Goal: Information Seeking & Learning: Find specific fact

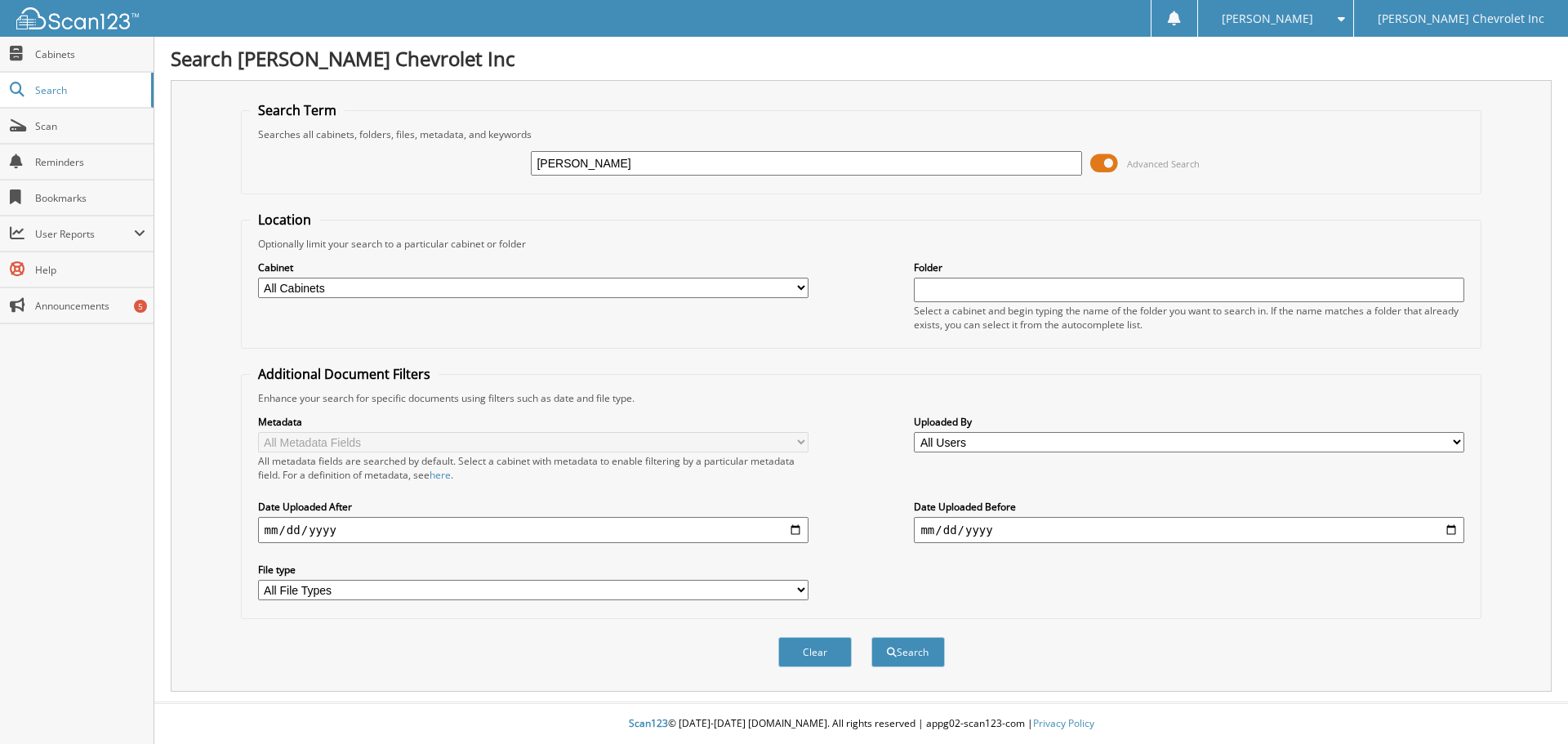
type input "[PERSON_NAME]"
click at [1106, 157] on span at bounding box center [1104, 163] width 28 height 24
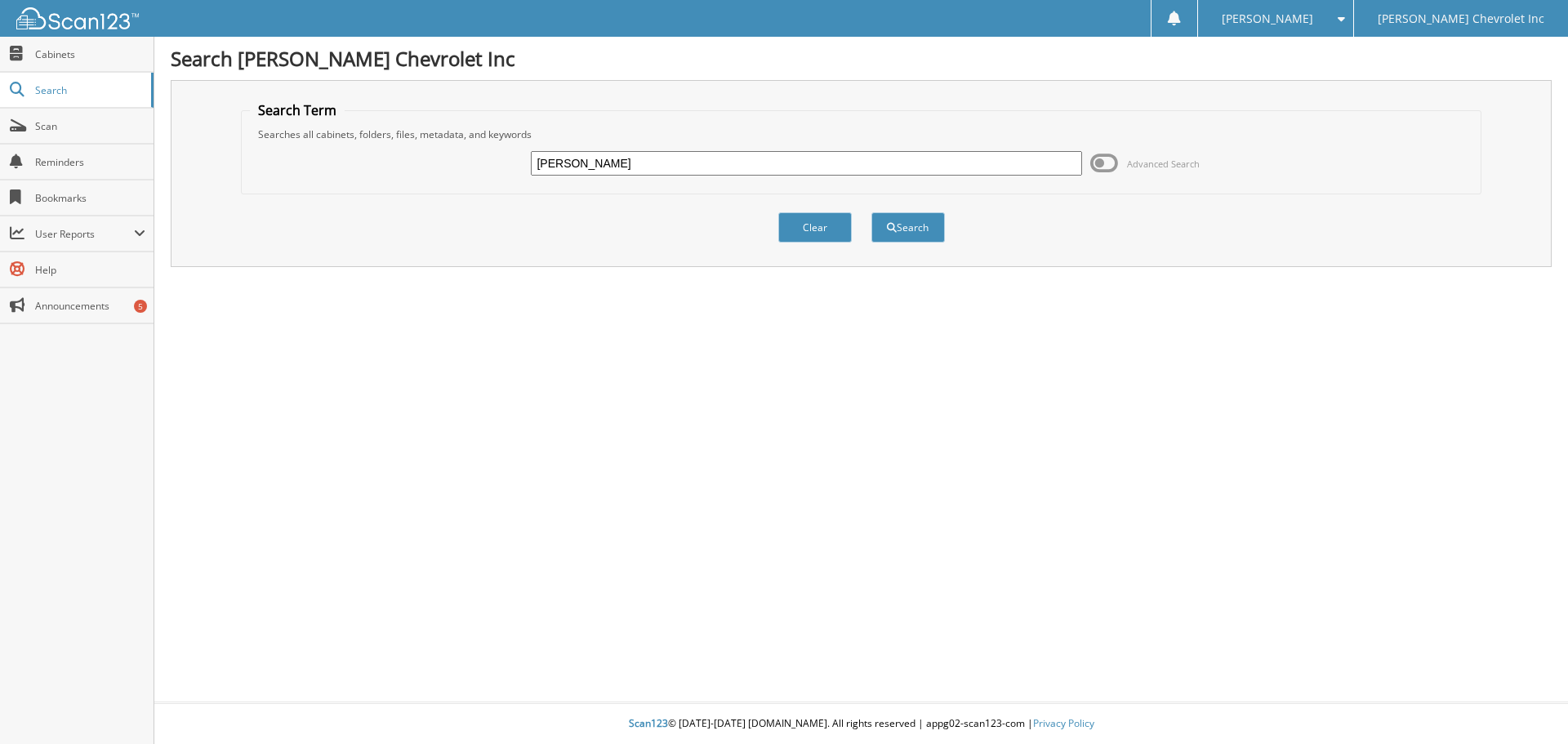
click at [1098, 162] on span at bounding box center [1104, 163] width 28 height 24
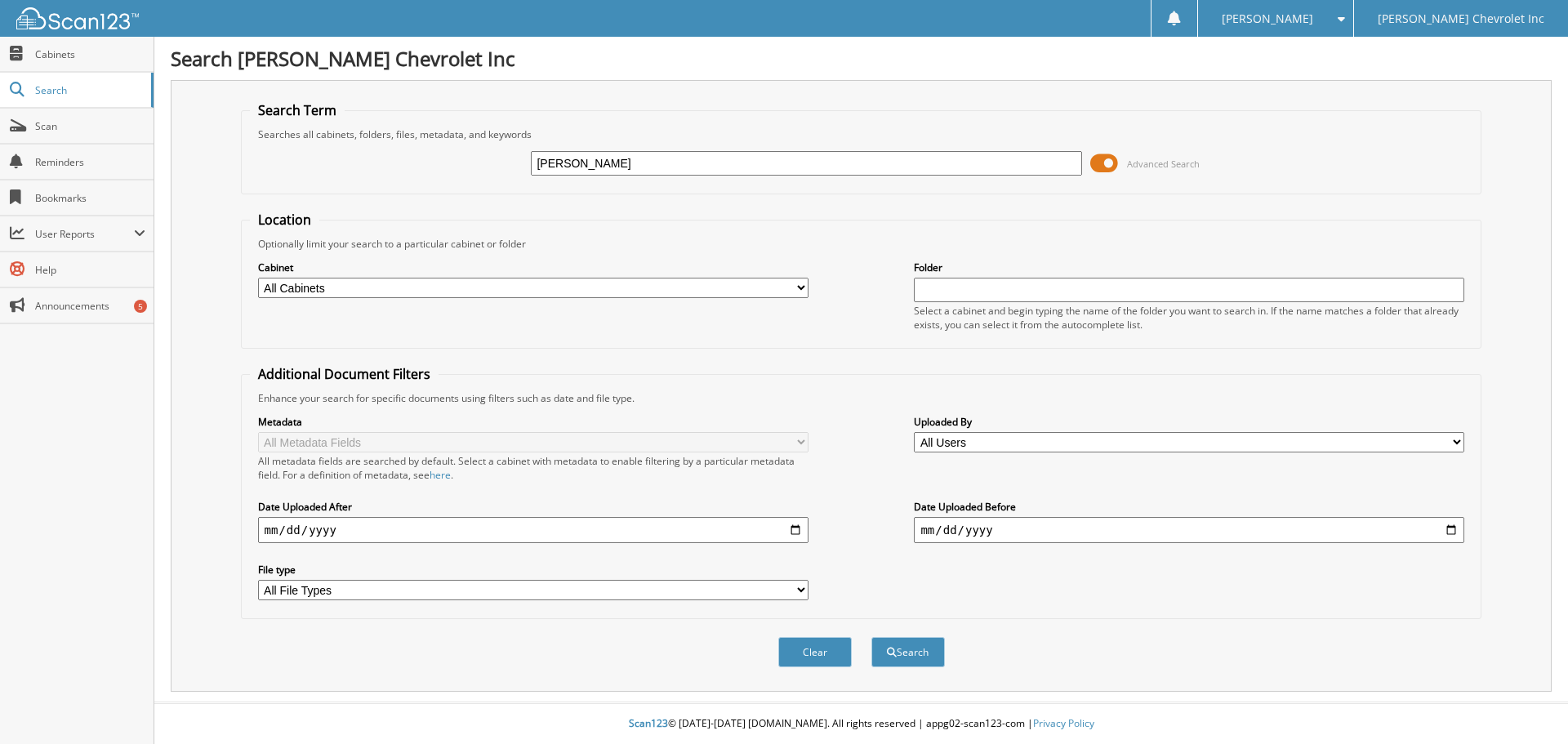
drag, startPoint x: 798, startPoint y: 284, endPoint x: 778, endPoint y: 293, distance: 21.9
click at [798, 284] on select "All Cabinets ACCOUNTS PAYABLE AUDIT AUTOMATE SERVICE RO CAR DEALS CDK SERVICE R…" at bounding box center [534, 287] width 551 height 21
select select "19507"
click at [258, 277] on select "All Cabinets ACCOUNTS PAYABLE AUDIT AUTOMATE SERVICE RO CAR DEALS CDK SERVICE R…" at bounding box center [534, 287] width 551 height 21
click at [897, 651] on button "Search" at bounding box center [908, 651] width 73 height 30
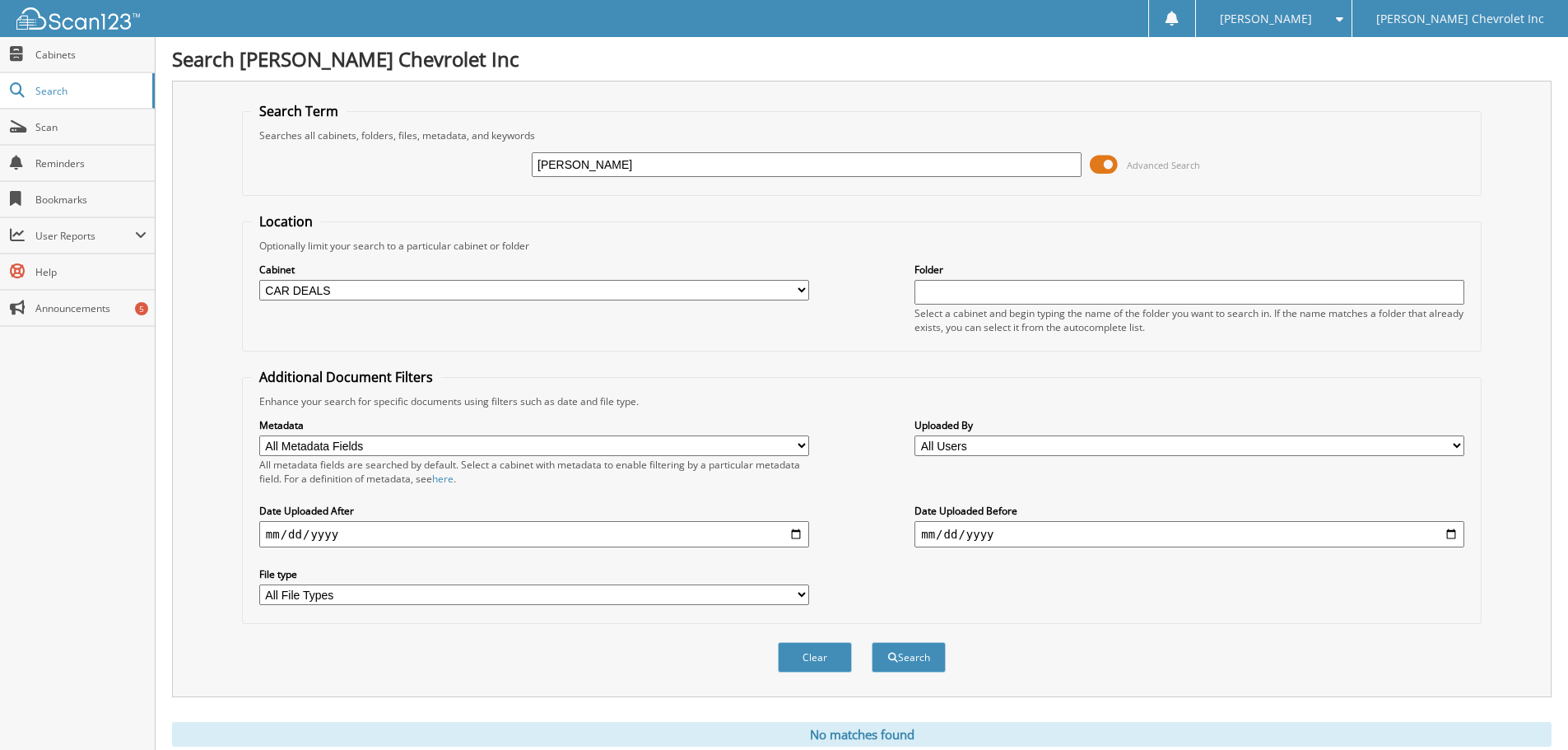
click at [565, 165] on input "[PERSON_NAME]" at bounding box center [806, 164] width 550 height 25
type input "evans"
click at [909, 657] on button "Search" at bounding box center [908, 656] width 74 height 30
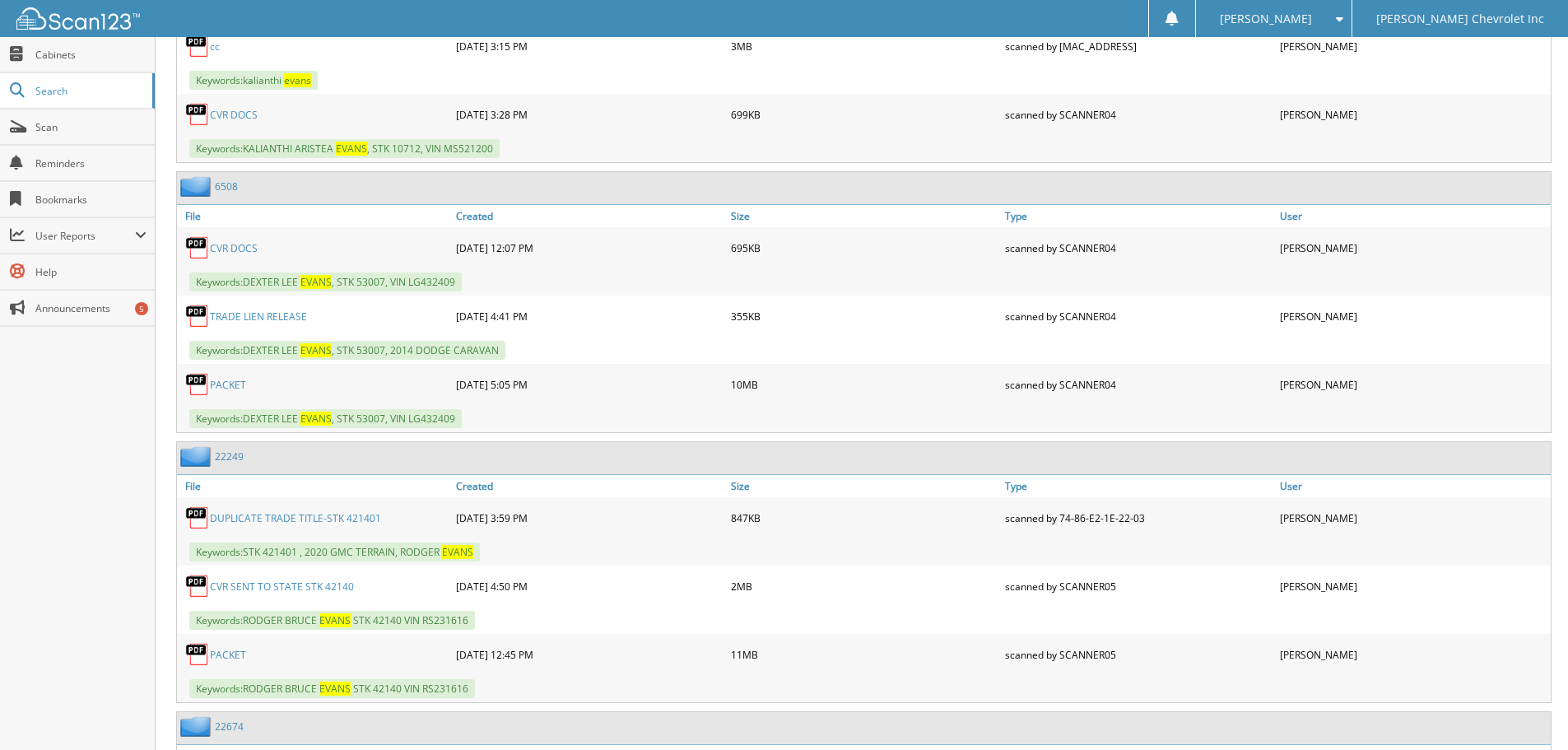
scroll to position [3046, 0]
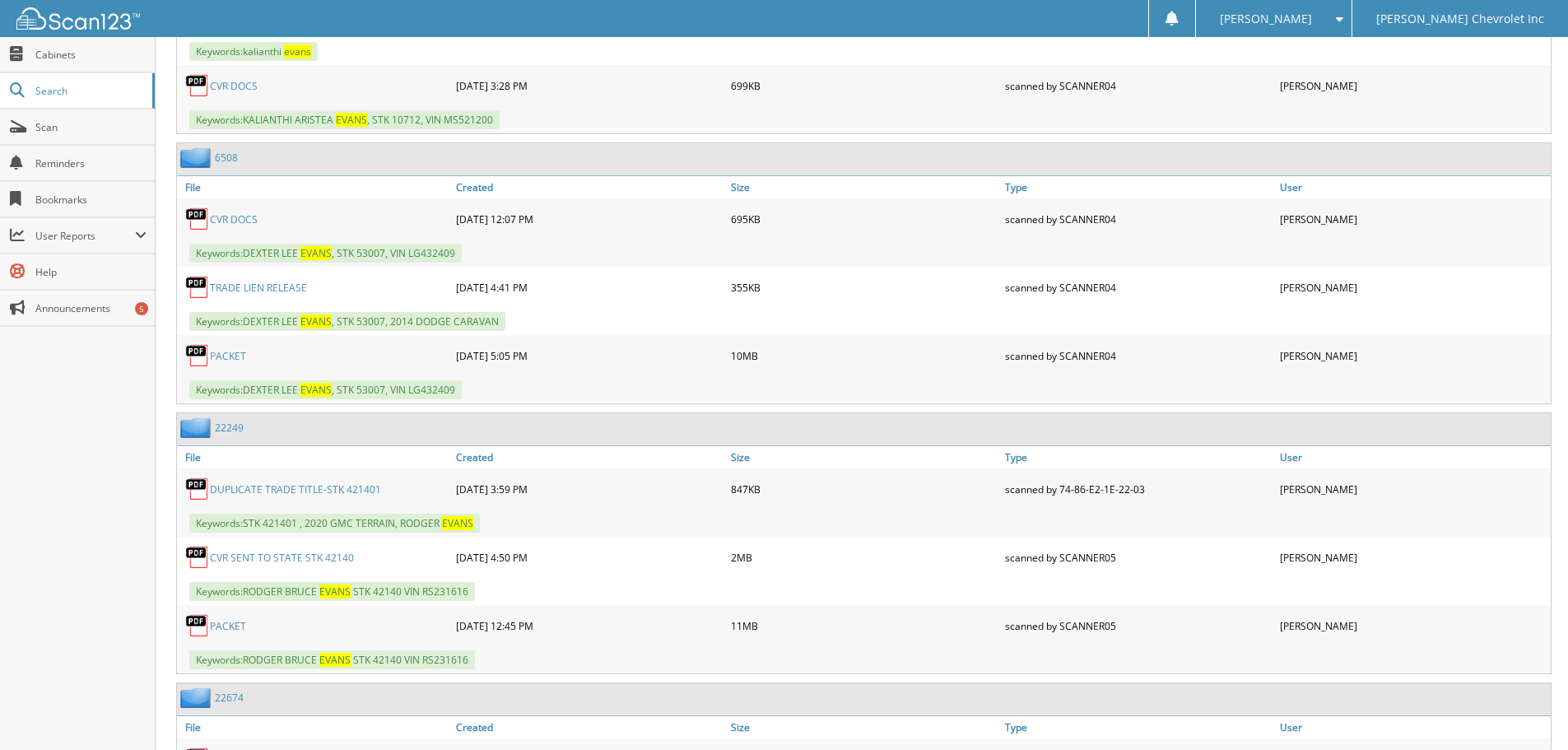
click at [225, 626] on link "P A C K E T" at bounding box center [228, 625] width 36 height 14
